Goal: Task Accomplishment & Management: Use online tool/utility

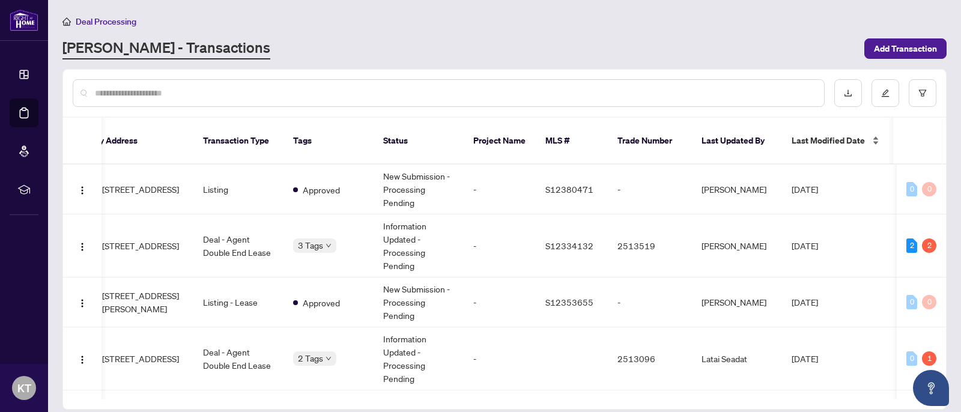
click at [831, 136] on span "Last Modified Date" at bounding box center [828, 140] width 73 height 13
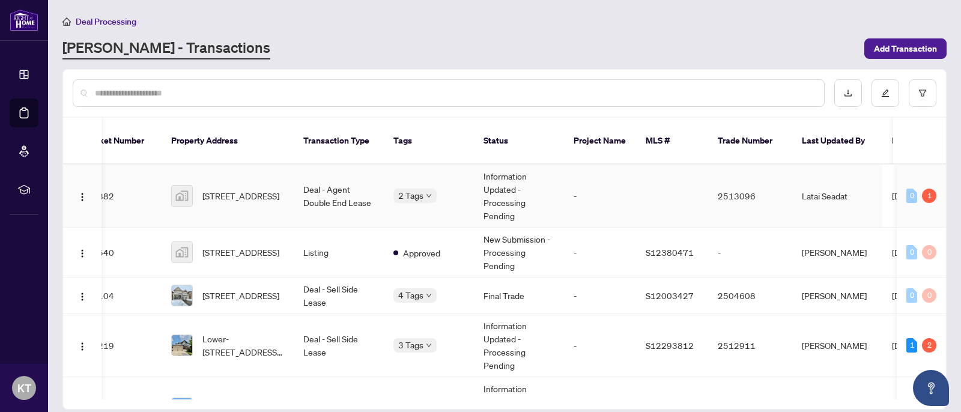
scroll to position [0, 15]
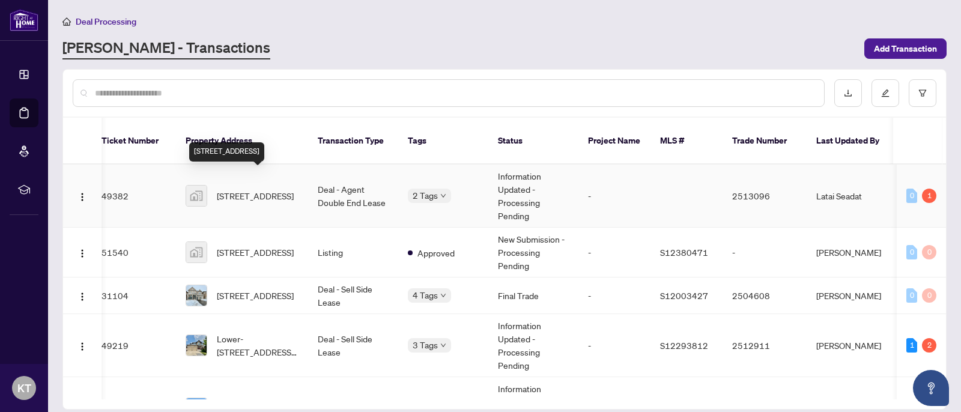
click at [253, 189] on span "419 Mapleview Dr E, Barrie, ON, Canada" at bounding box center [255, 195] width 77 height 13
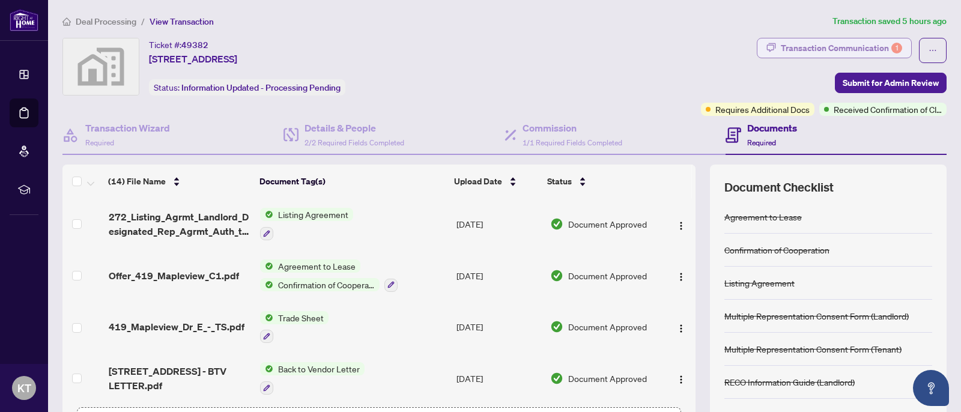
click at [839, 49] on div "Transaction Communication 1" at bounding box center [841, 47] width 121 height 19
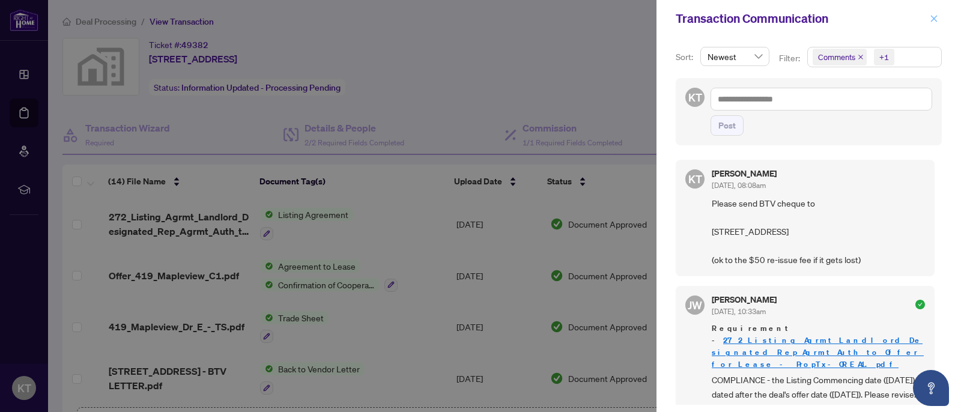
click at [930, 17] on icon "close" at bounding box center [934, 18] width 8 height 8
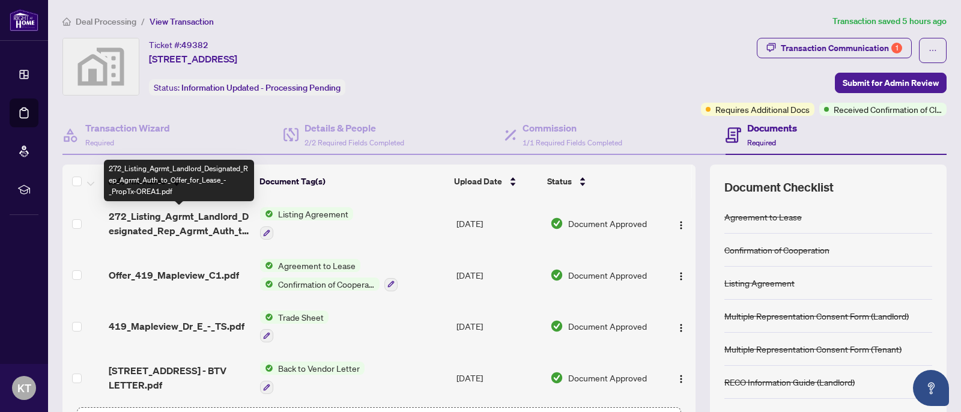
click at [191, 222] on span "272_Listing_Agrmt_Landlord_Designated_Rep_Agrmt_Auth_to_Offer_for_Lease_-_PropT…" at bounding box center [180, 223] width 142 height 29
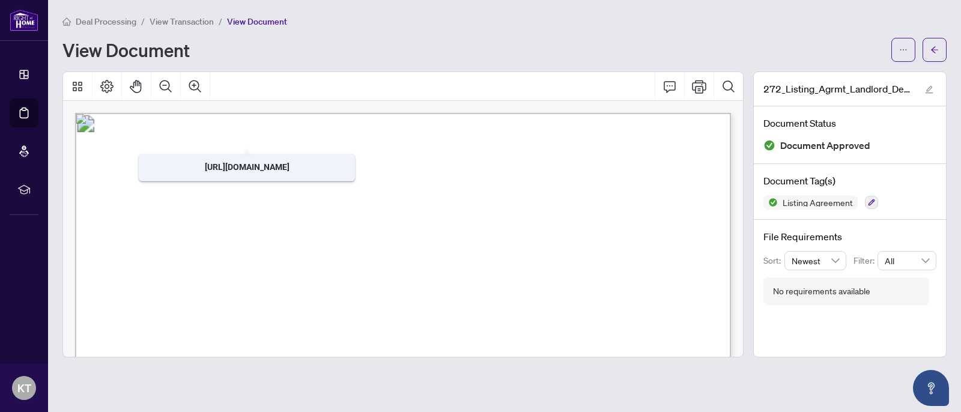
click at [175, 22] on span "View Transaction" at bounding box center [182, 21] width 64 height 11
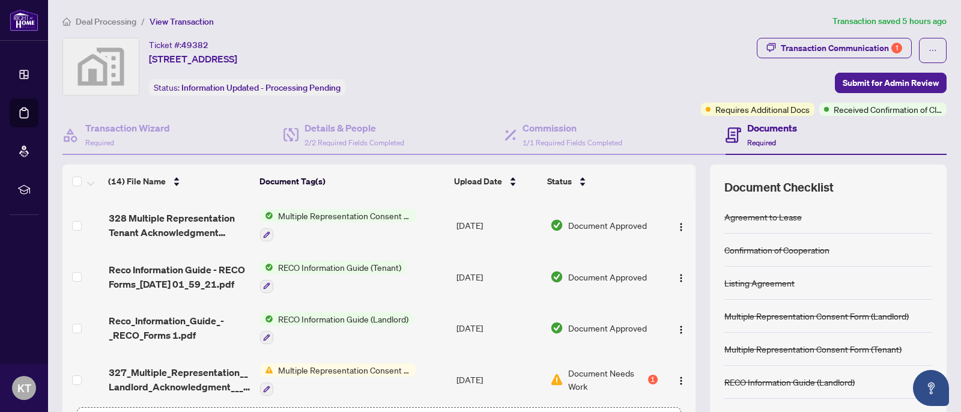
scroll to position [505, 0]
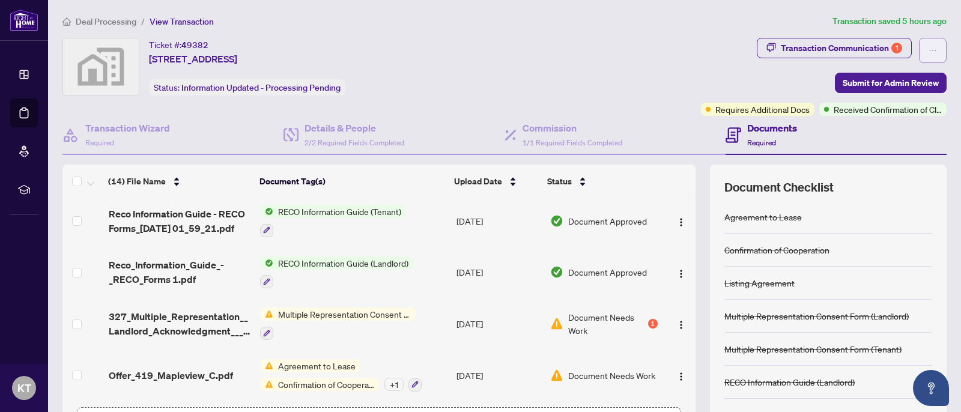
click at [929, 44] on span "button" at bounding box center [933, 50] width 8 height 19
click at [843, 48] on div "Transaction Communication 1" at bounding box center [841, 47] width 121 height 19
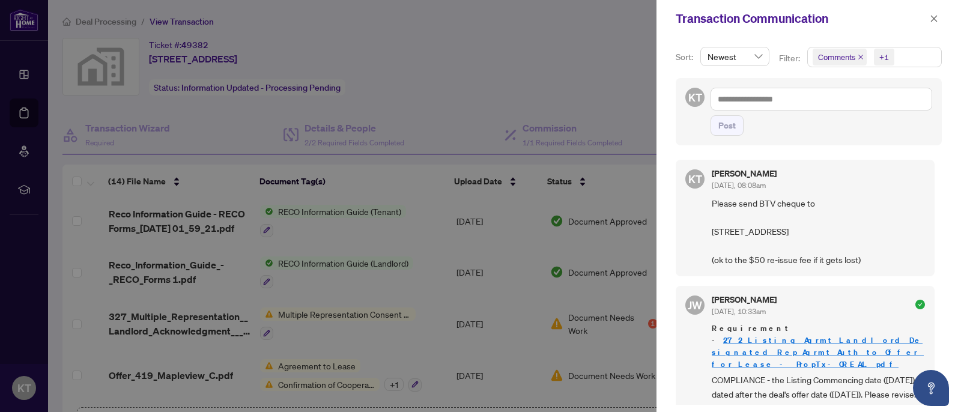
click at [472, 52] on div at bounding box center [480, 206] width 961 height 412
click at [937, 16] on icon "close" at bounding box center [934, 18] width 8 height 8
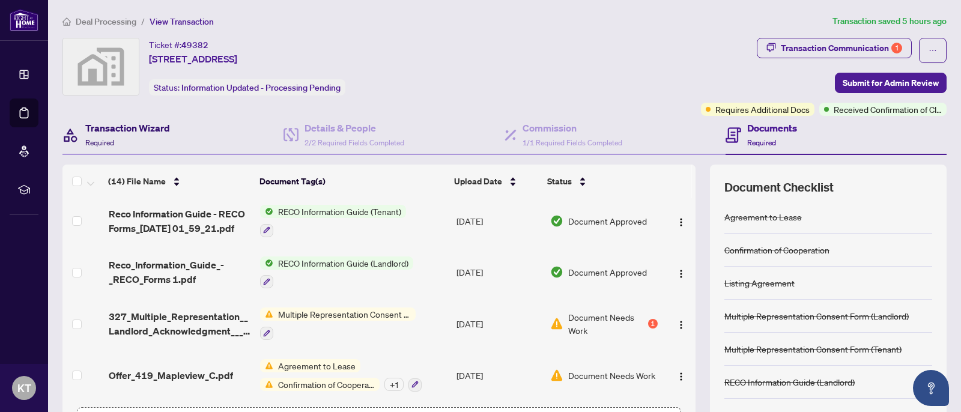
click at [130, 136] on div "Transaction Wizard Required" at bounding box center [127, 135] width 85 height 28
